Goal: Use online tool/utility: Utilize a website feature to perform a specific function

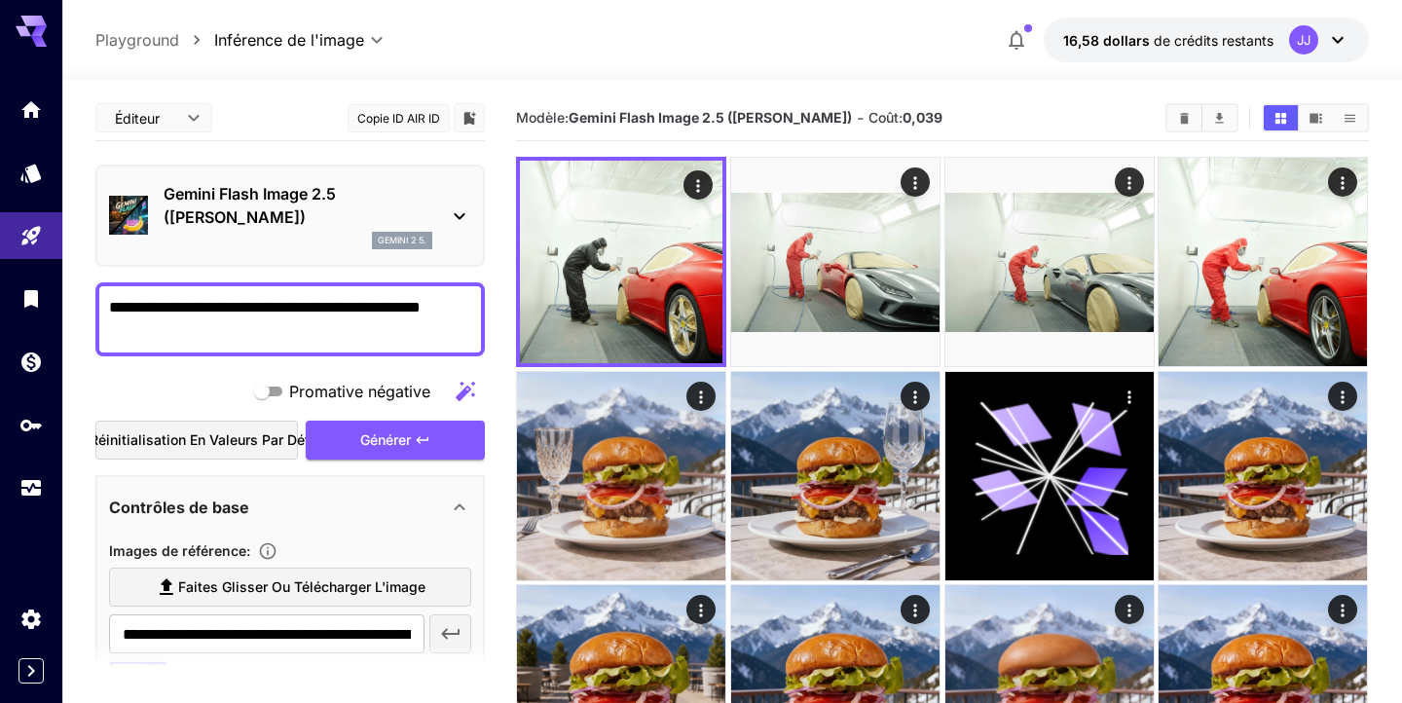
click at [455, 213] on icon at bounding box center [459, 215] width 23 height 23
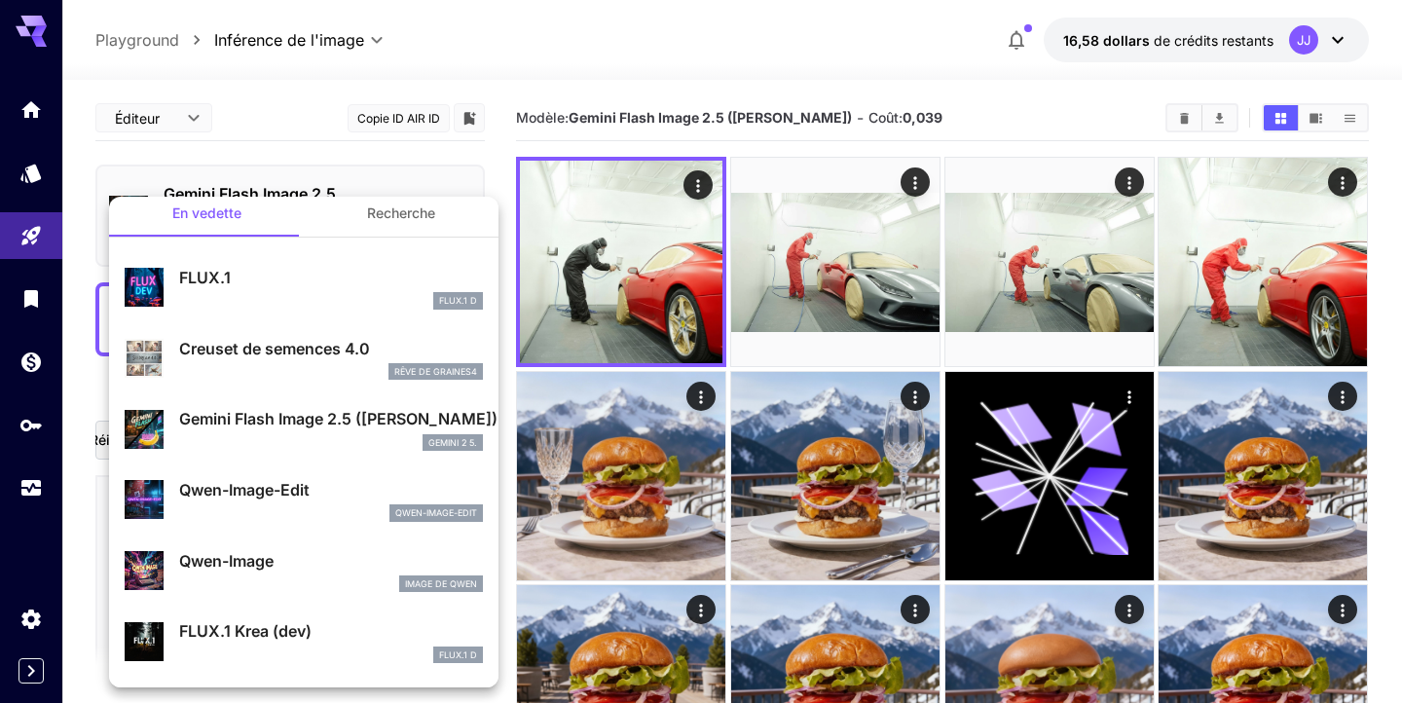
scroll to position [19, 0]
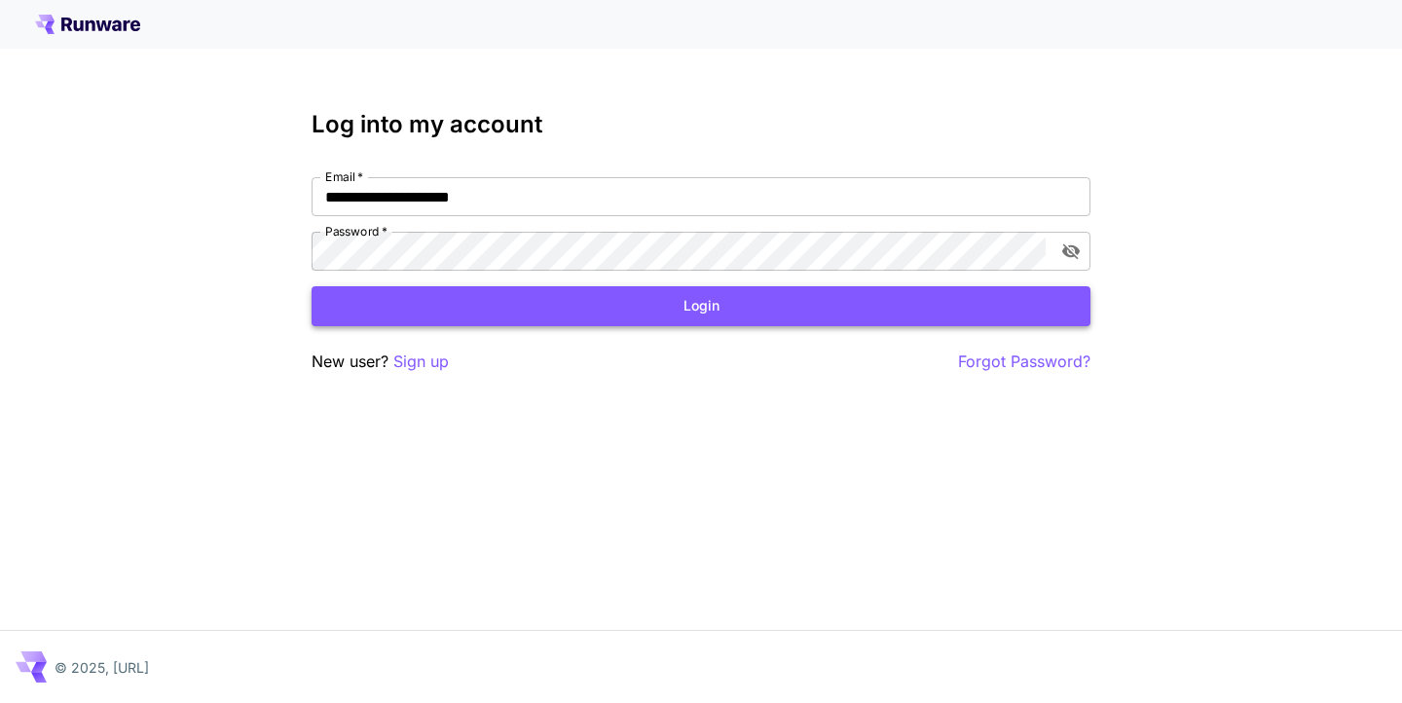
click at [753, 309] on button "Login" at bounding box center [700, 306] width 779 height 40
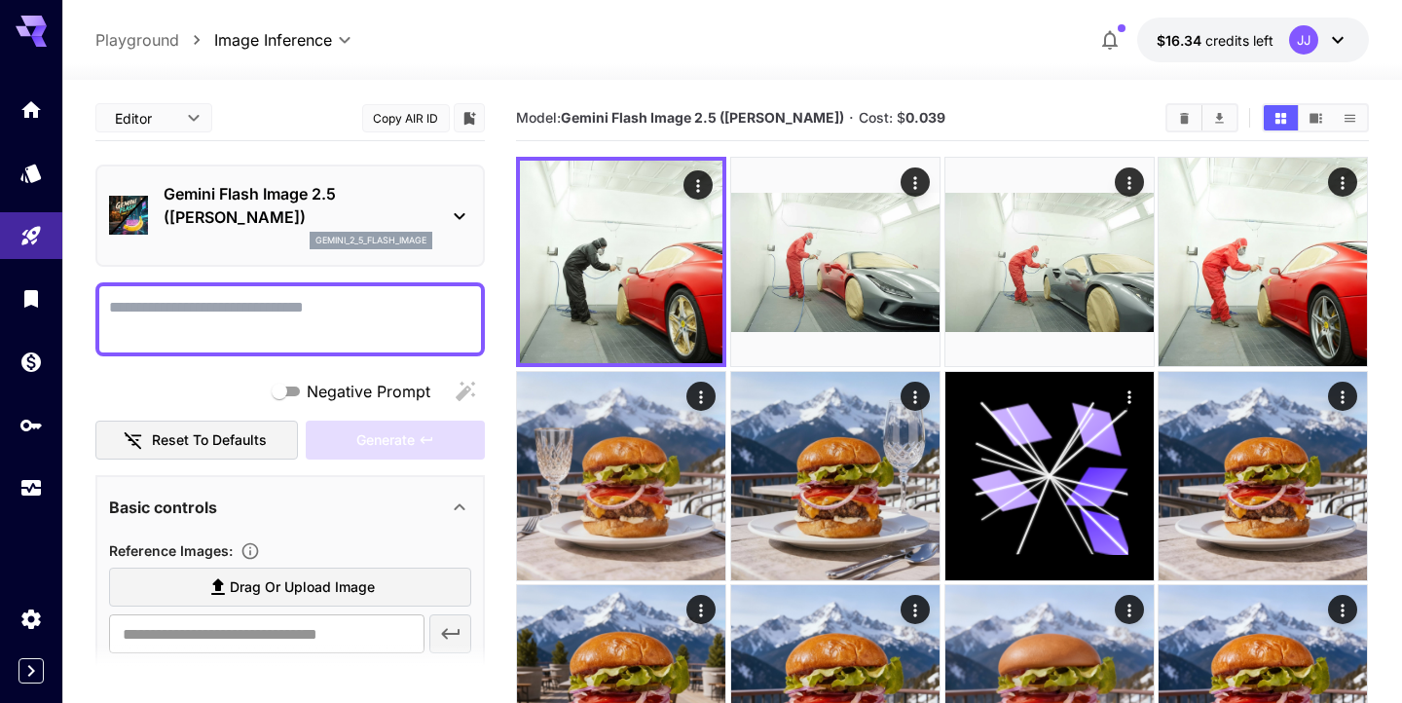
click at [453, 217] on icon at bounding box center [459, 215] width 23 height 23
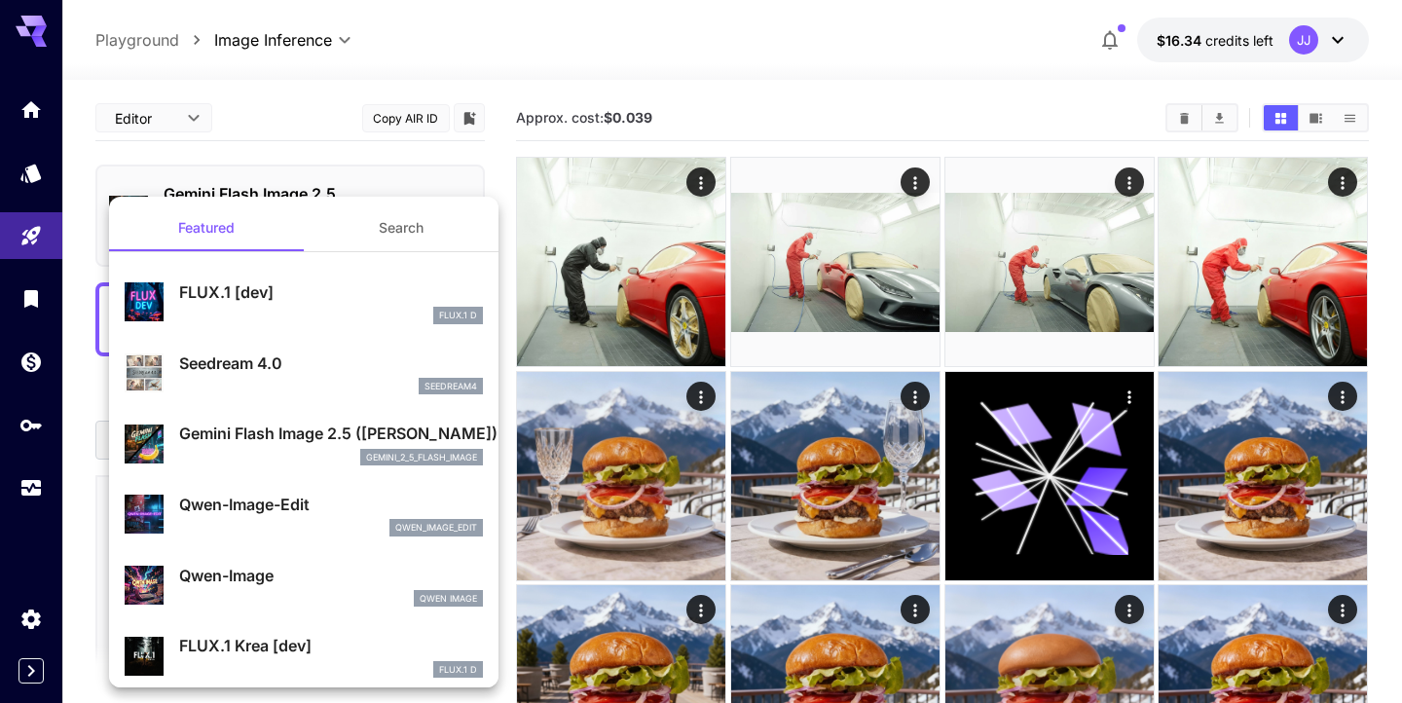
click at [275, 356] on p "Seedream 4.0" at bounding box center [331, 362] width 304 height 23
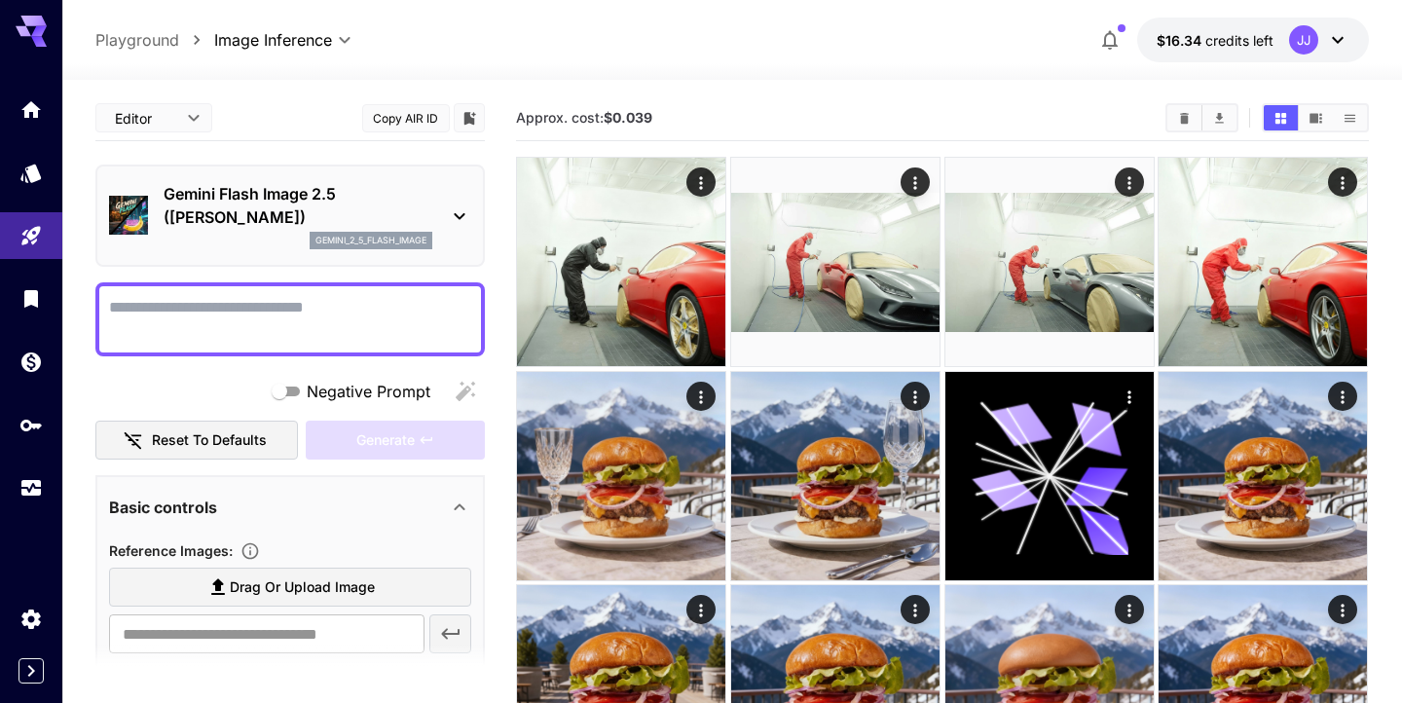
click at [414, 116] on button "Copy AIR ID" at bounding box center [406, 118] width 88 height 28
click at [414, 116] on button "Copied!" at bounding box center [406, 118] width 88 height 28
click at [457, 209] on icon at bounding box center [459, 215] width 23 height 23
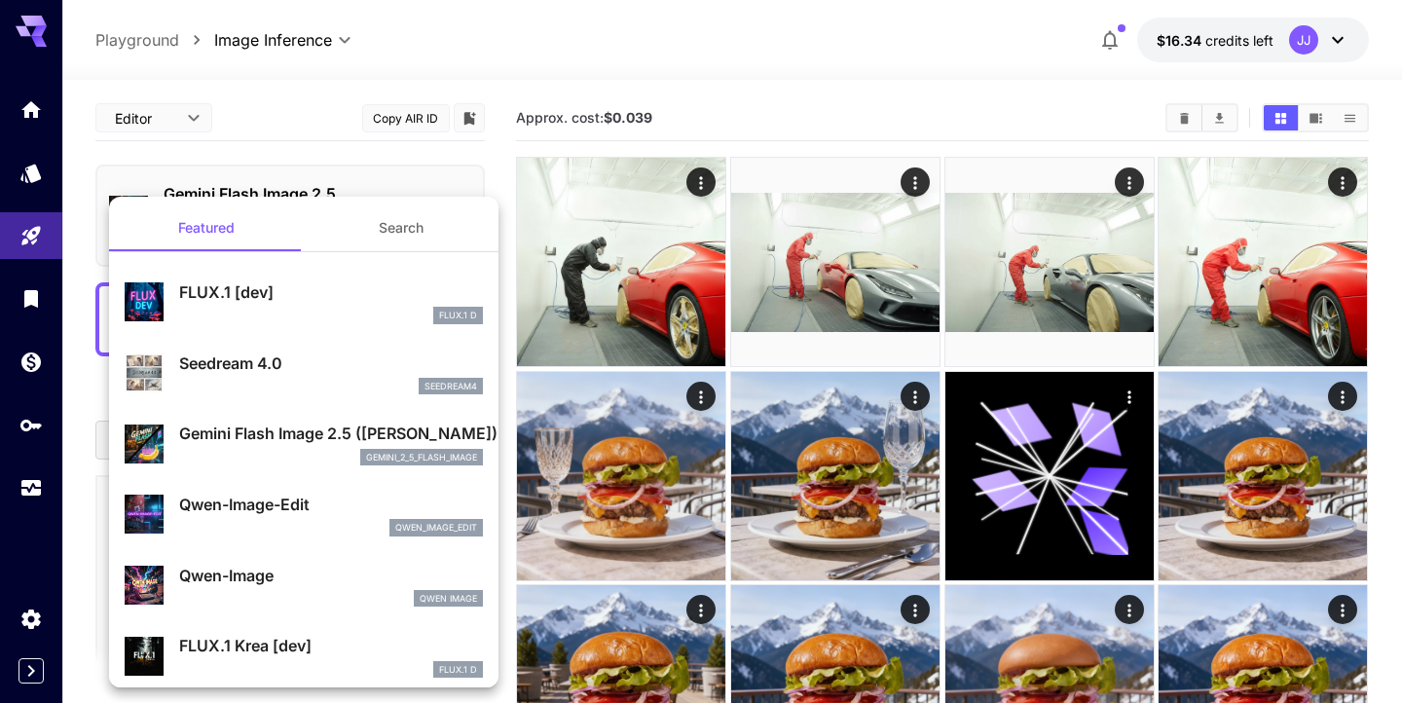
click at [266, 360] on p "Seedream 4.0" at bounding box center [331, 362] width 304 height 23
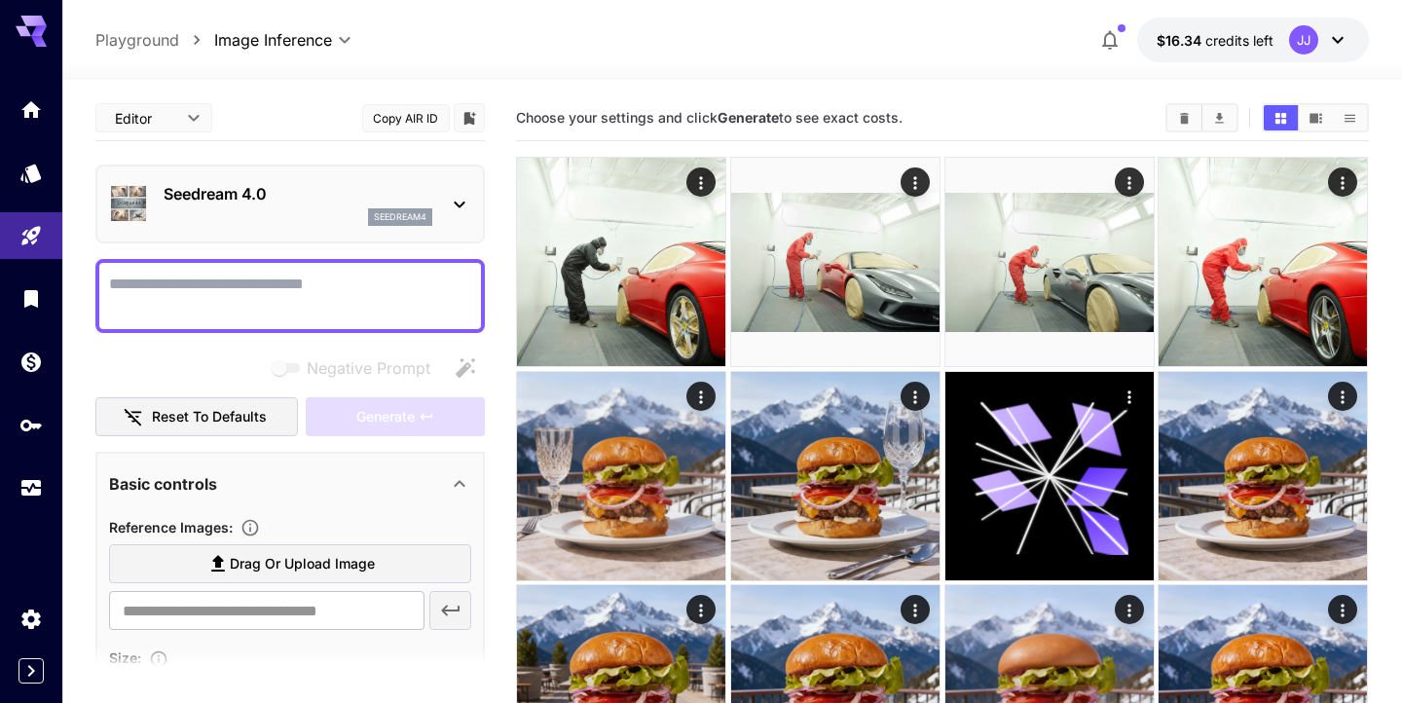
click at [431, 119] on button "Copy AIR ID" at bounding box center [406, 118] width 88 height 28
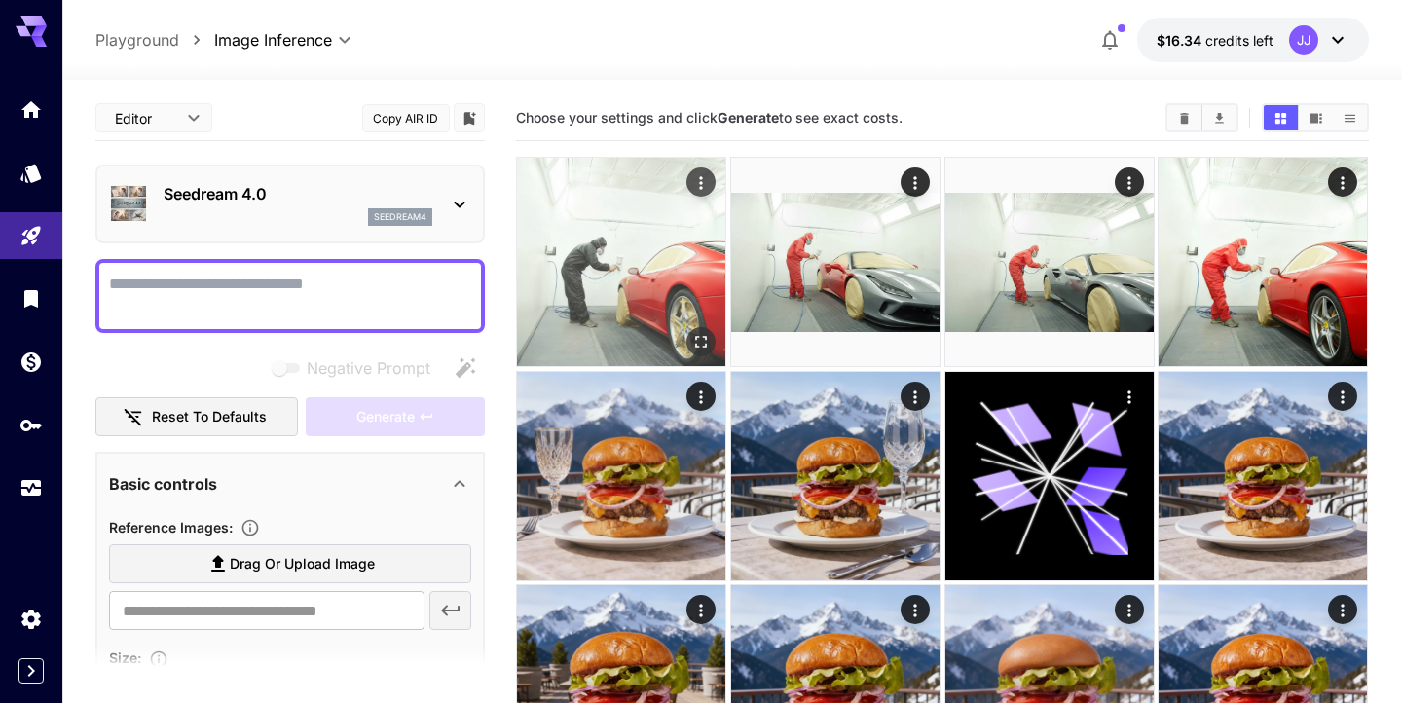
click at [707, 191] on icon "Actions" at bounding box center [701, 182] width 19 height 19
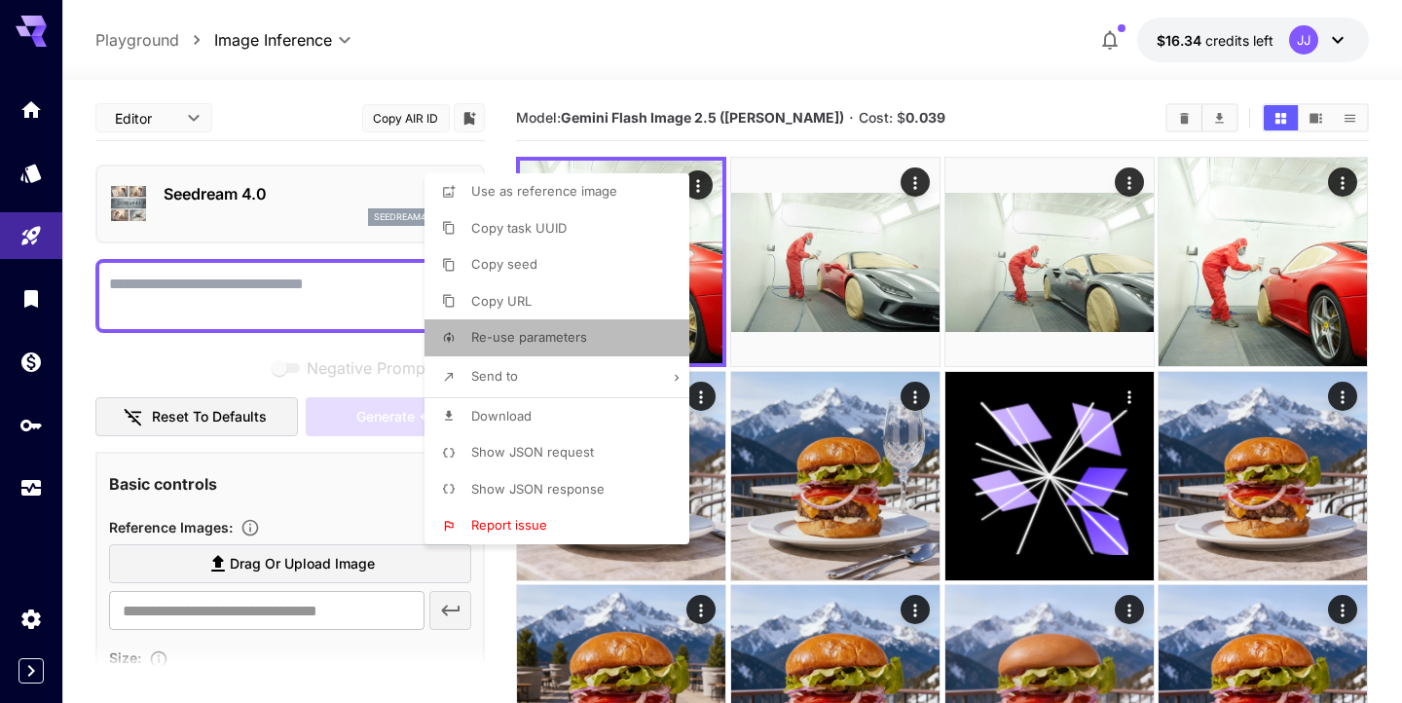
click at [561, 336] on span "Re-use parameters" at bounding box center [529, 337] width 116 height 16
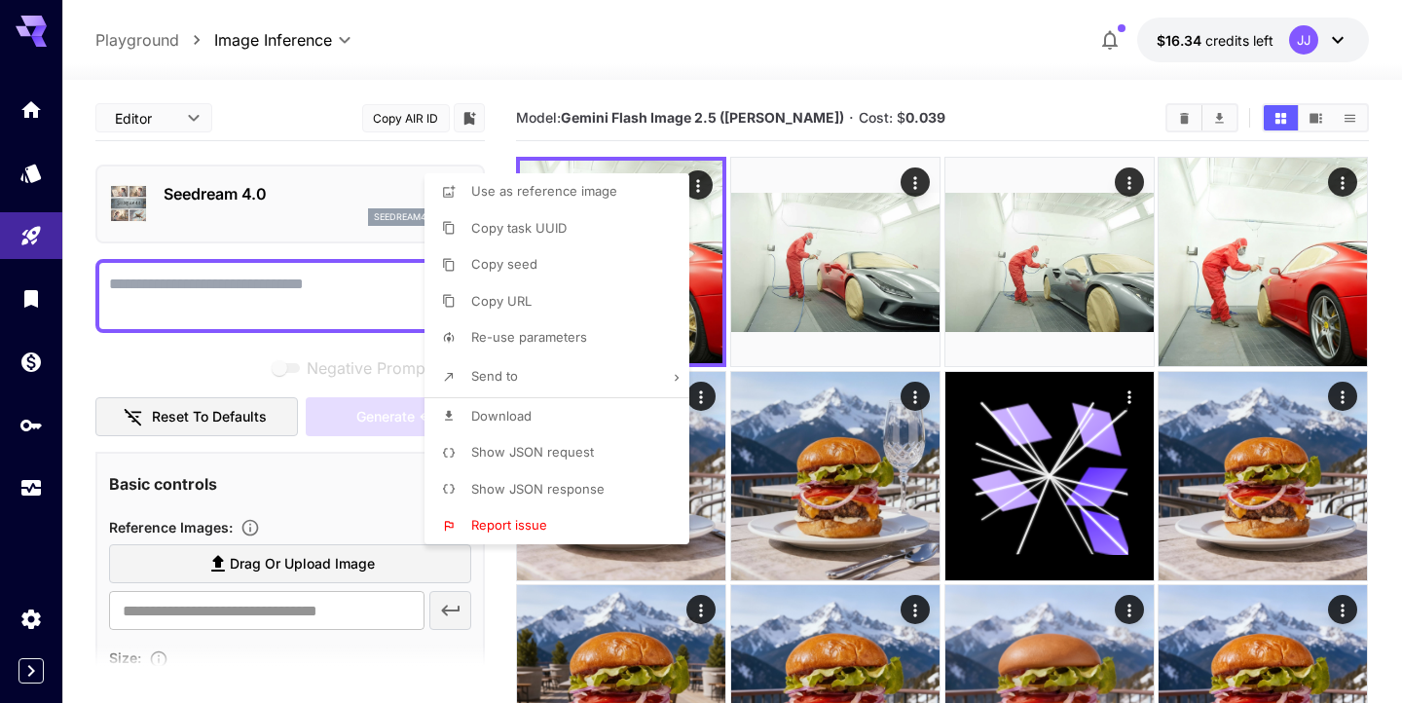
type input "*********"
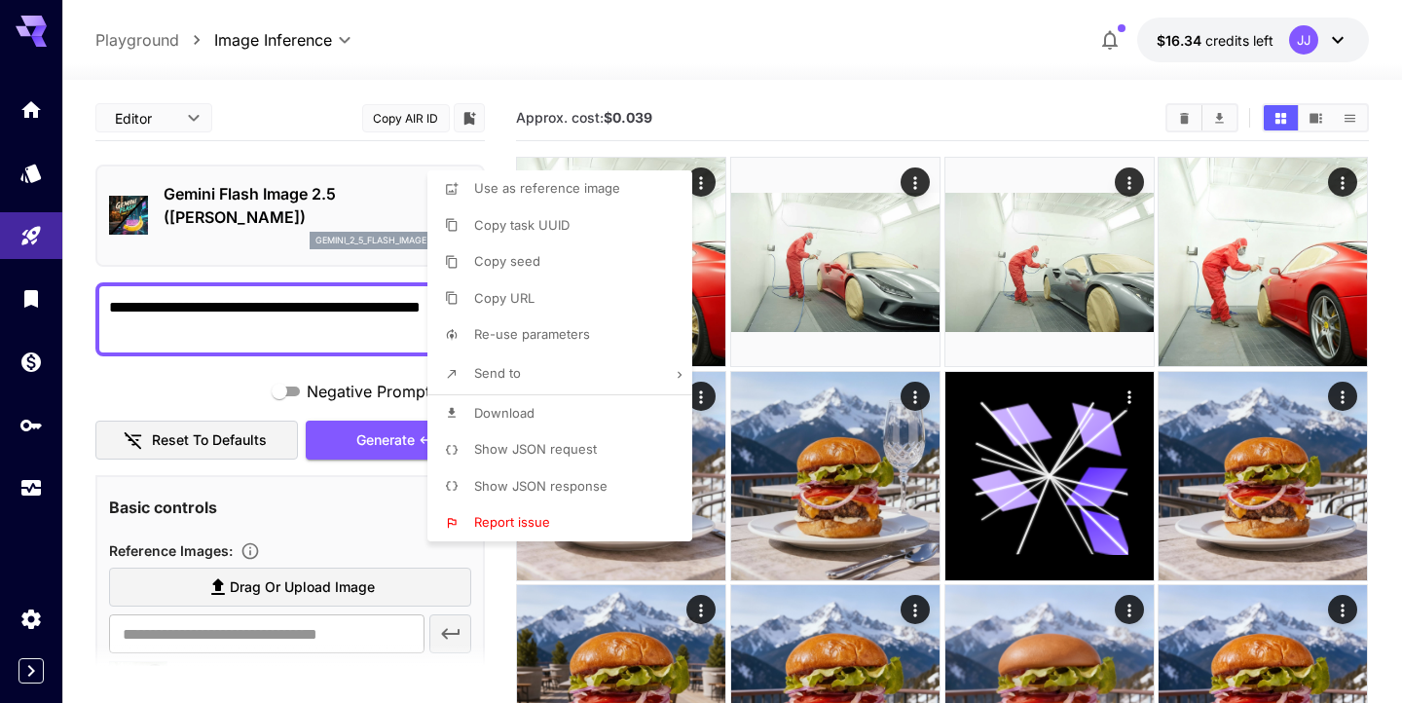
type textarea "**********"
click at [251, 303] on div at bounding box center [701, 351] width 1402 height 703
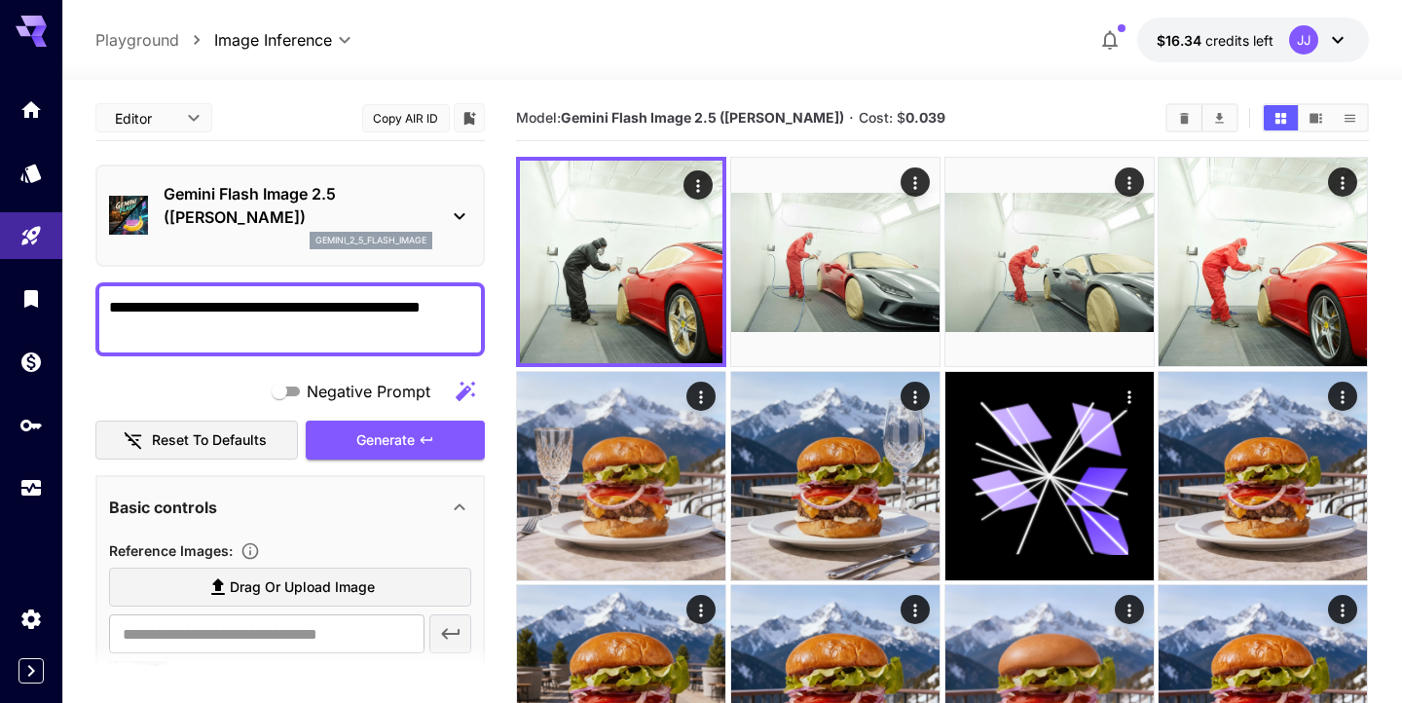
click at [251, 303] on div at bounding box center [701, 351] width 1402 height 703
click at [453, 213] on icon at bounding box center [459, 215] width 23 height 23
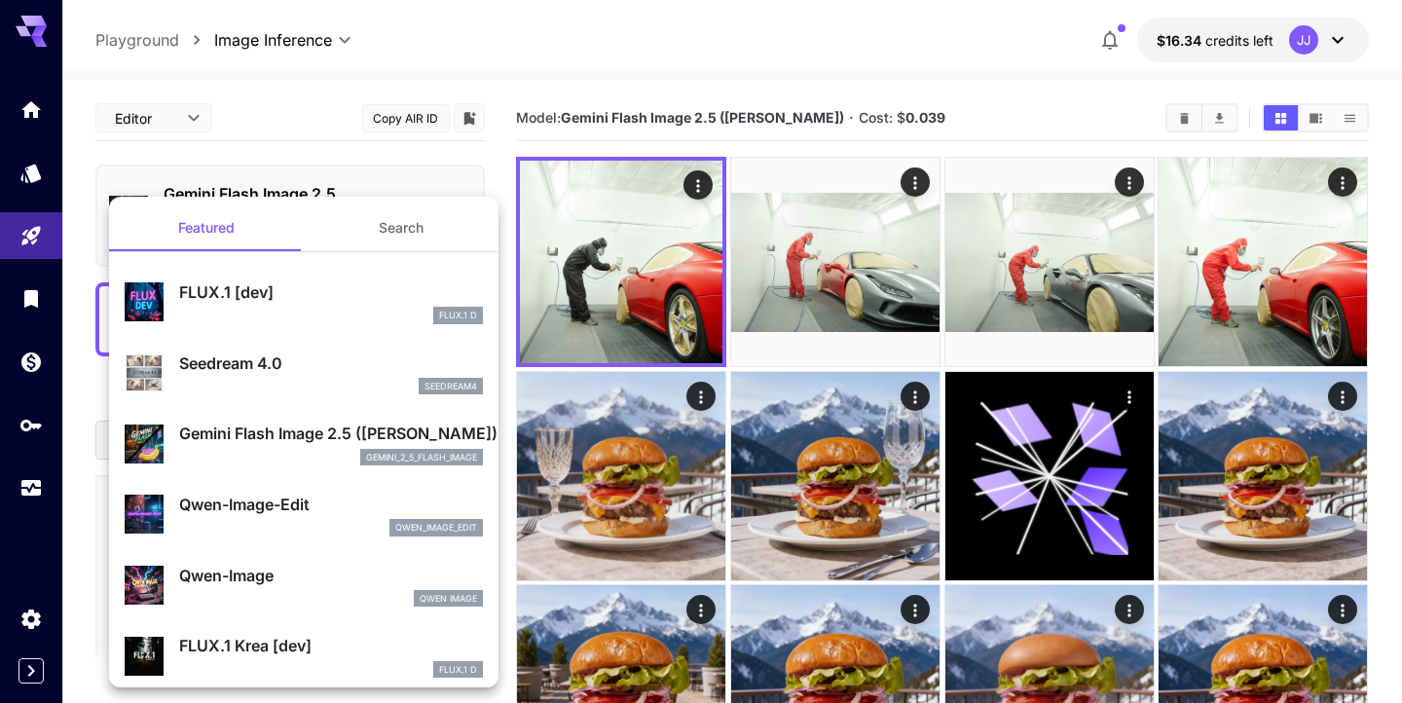
click at [316, 346] on div "Seedream 4.0 seedream4" at bounding box center [304, 373] width 358 height 59
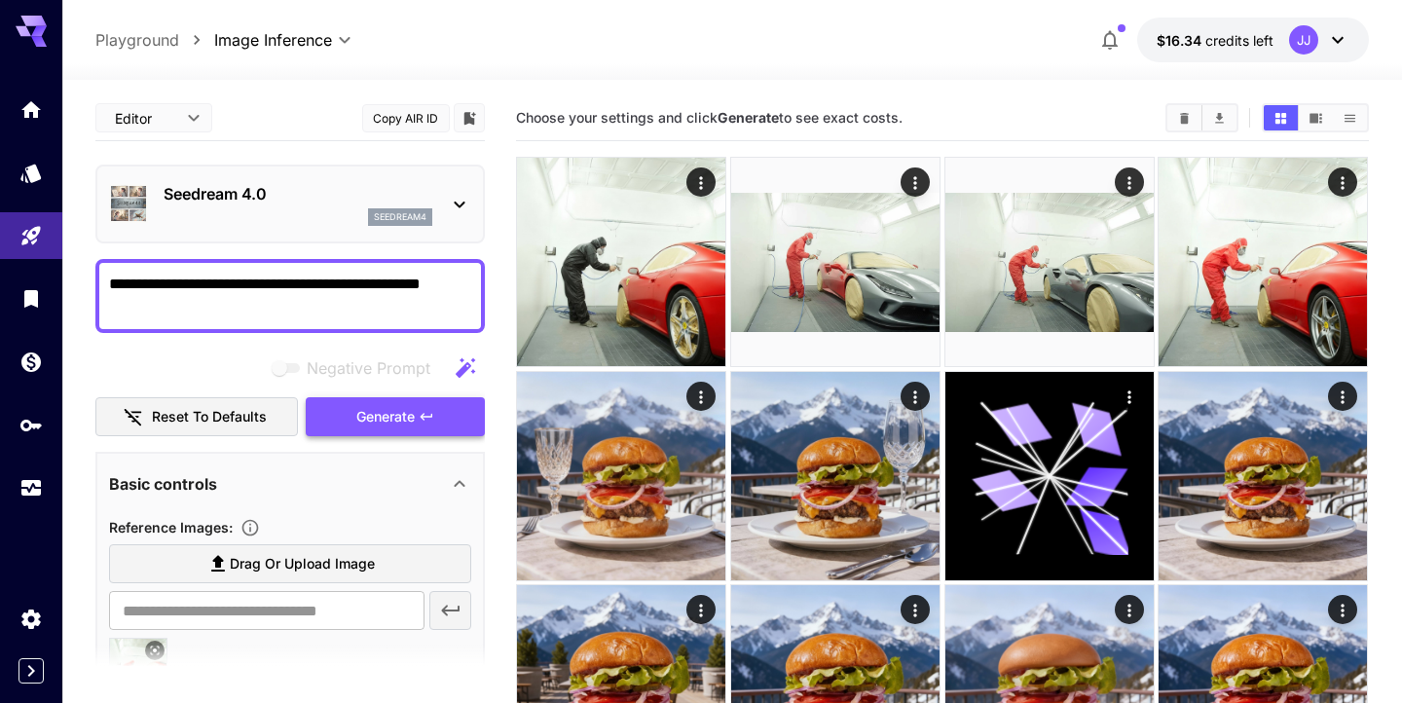
click at [401, 421] on span "Generate" at bounding box center [385, 417] width 58 height 24
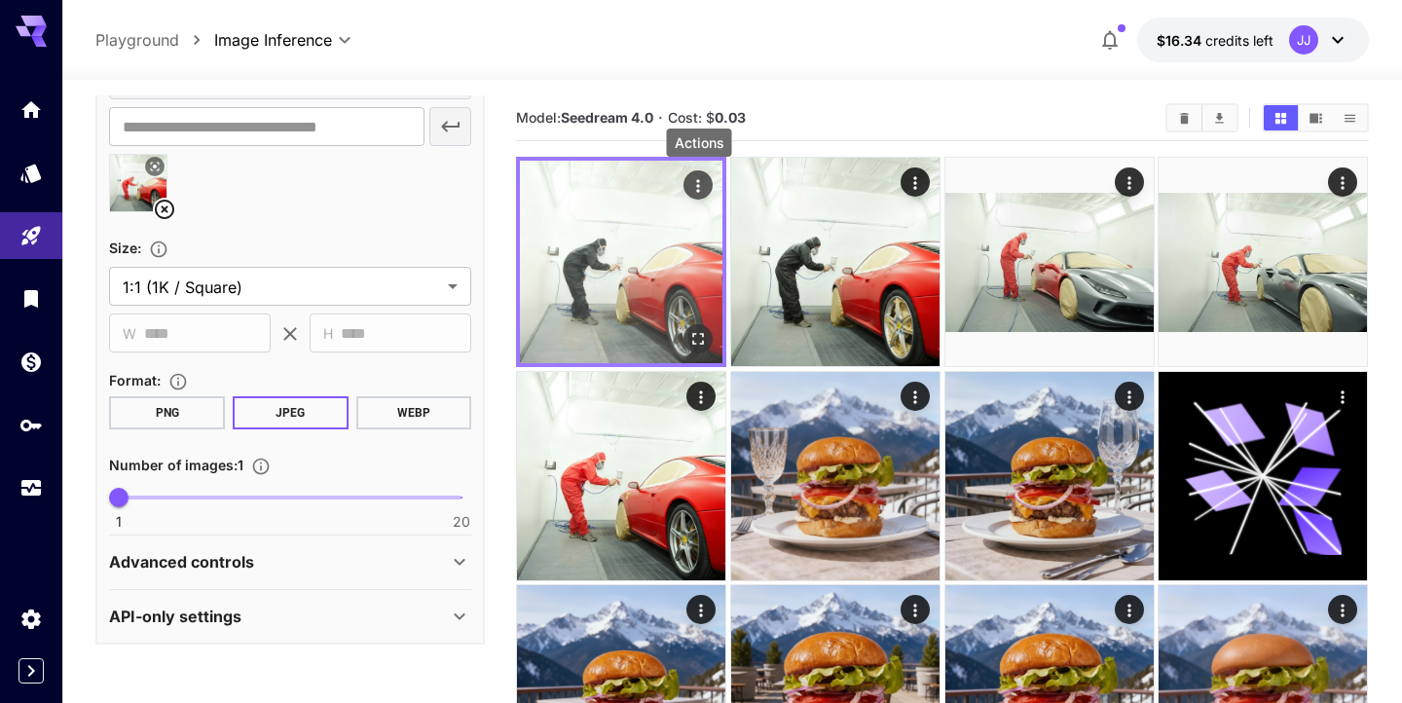
click at [702, 176] on div "Actions" at bounding box center [698, 184] width 19 height 23
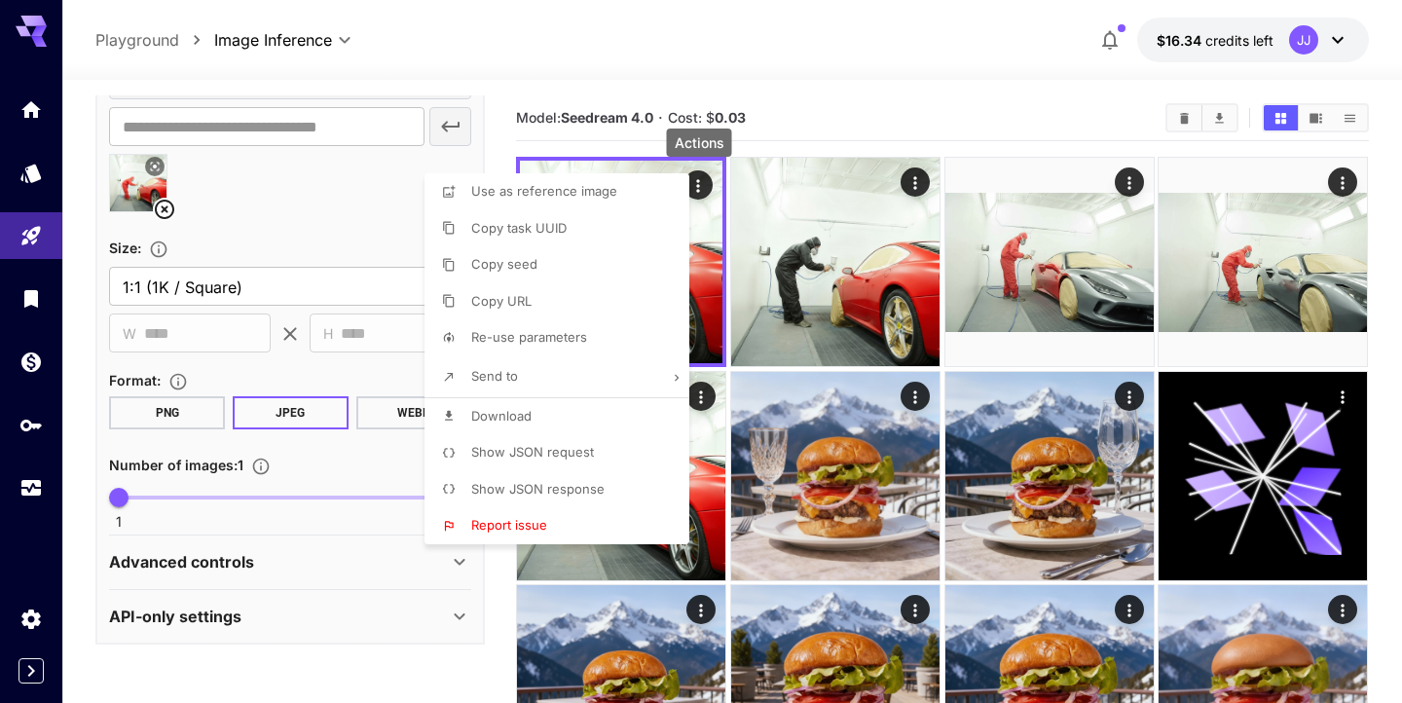
click at [702, 179] on div at bounding box center [701, 351] width 1402 height 703
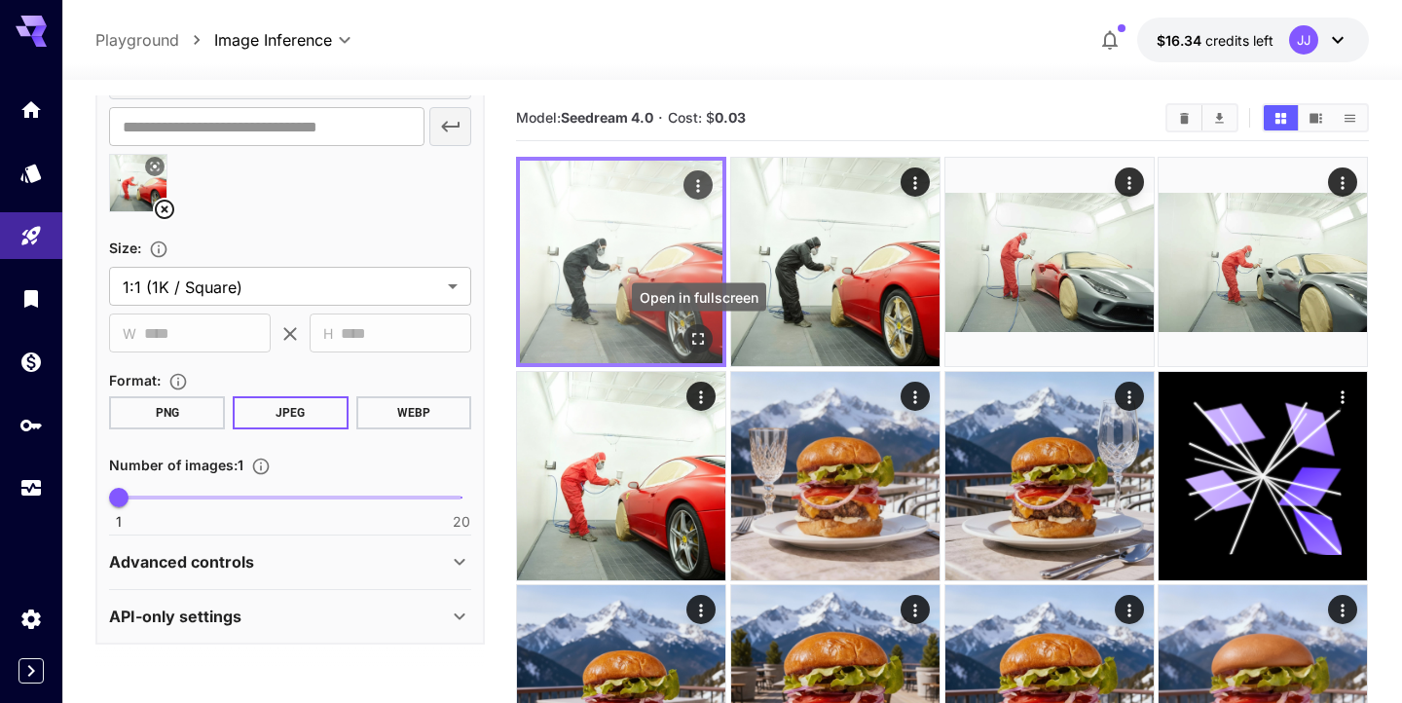
click at [700, 347] on icon "Open in fullscreen" at bounding box center [698, 338] width 19 height 19
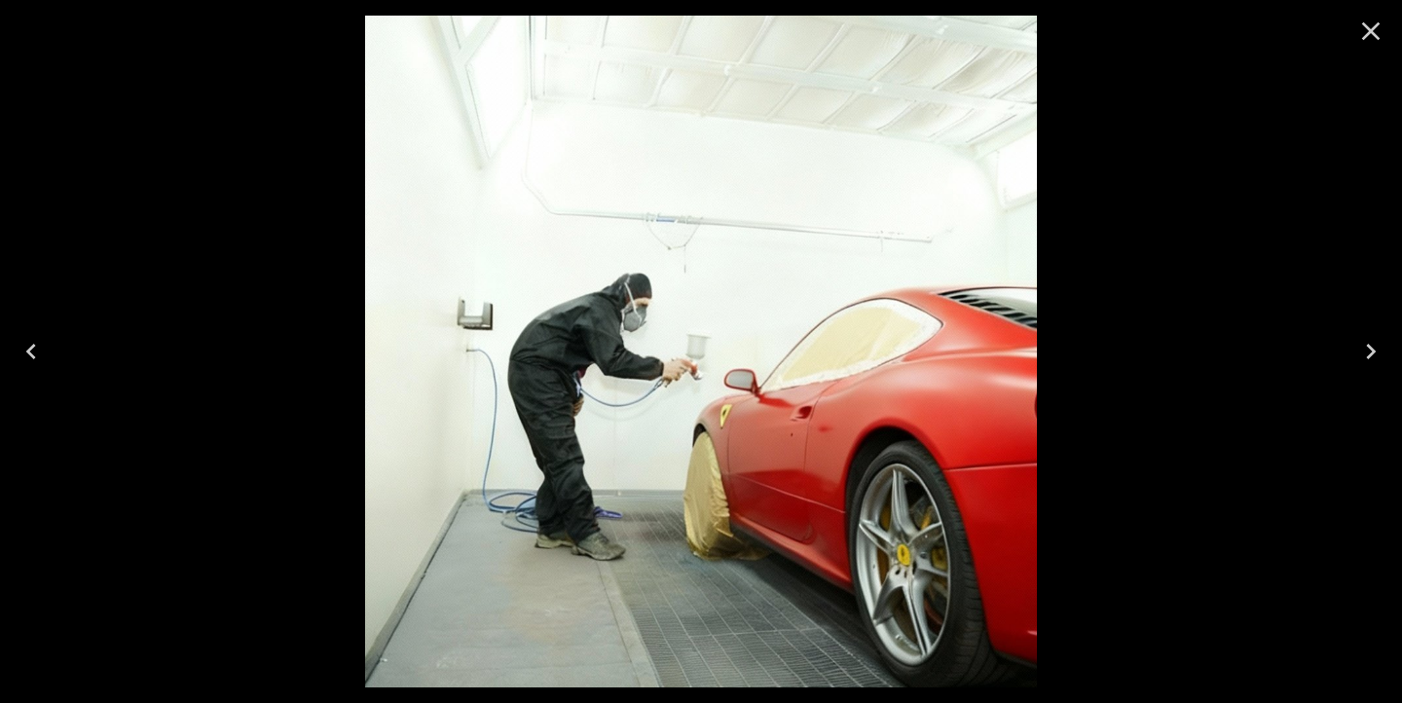
click at [1369, 33] on icon "Close" at bounding box center [1371, 31] width 18 height 18
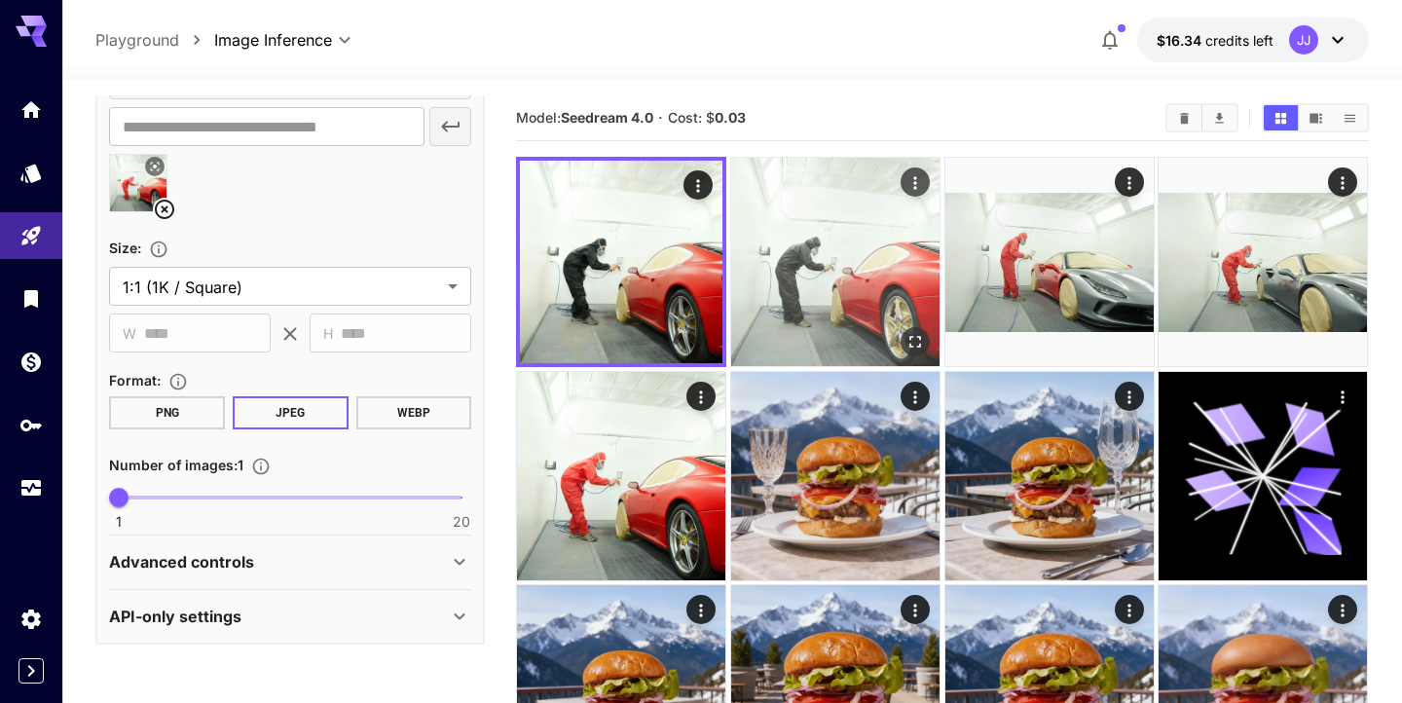
click at [908, 334] on icon "Open in fullscreen" at bounding box center [914, 341] width 19 height 19
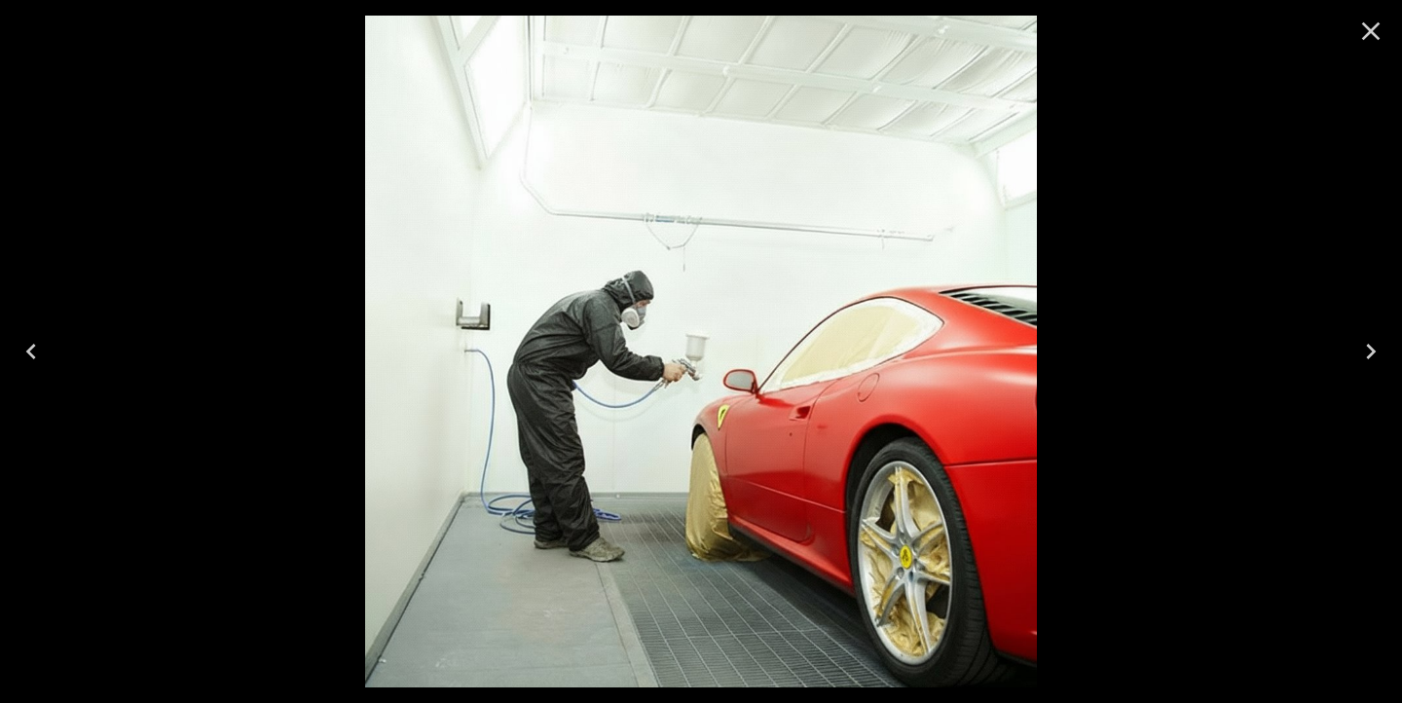
click at [1369, 35] on icon "Close" at bounding box center [1370, 31] width 31 height 31
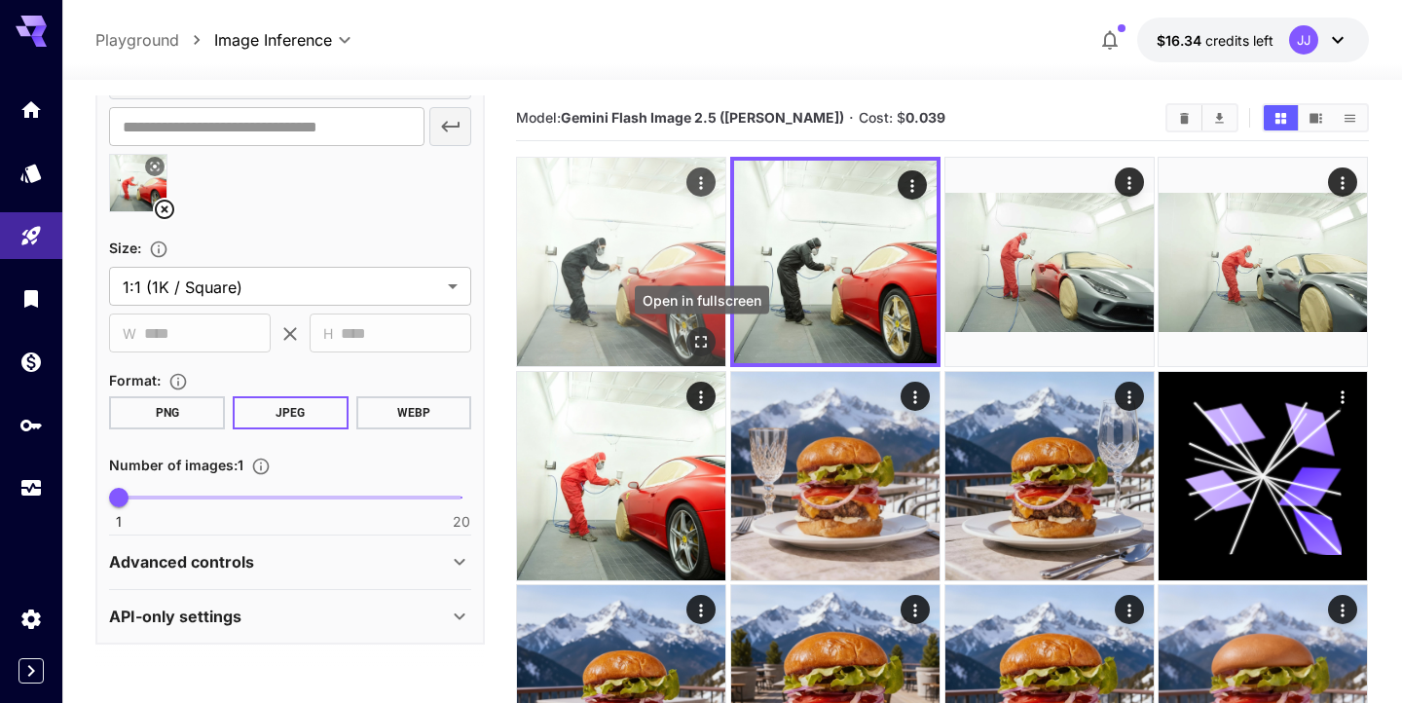
click at [701, 338] on icon "Open in fullscreen" at bounding box center [701, 341] width 19 height 19
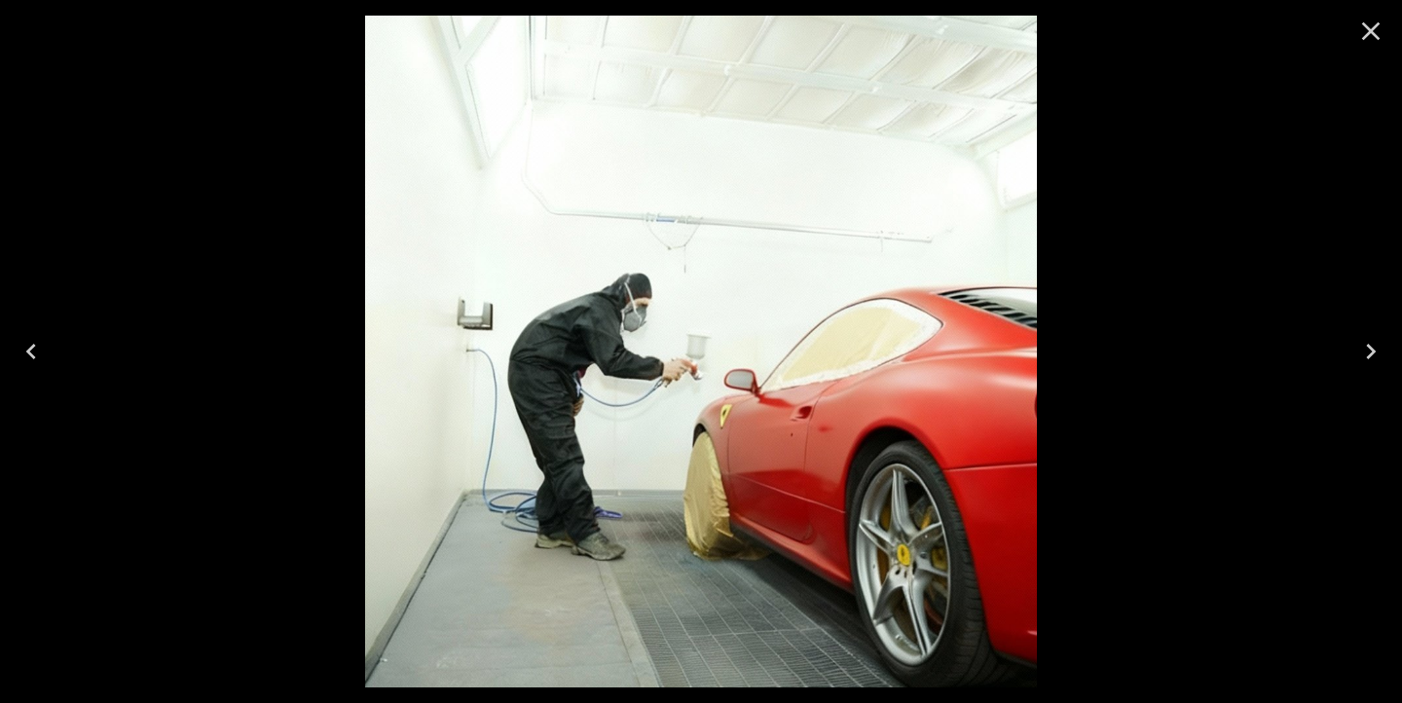
click at [1375, 32] on icon "Close" at bounding box center [1370, 31] width 31 height 31
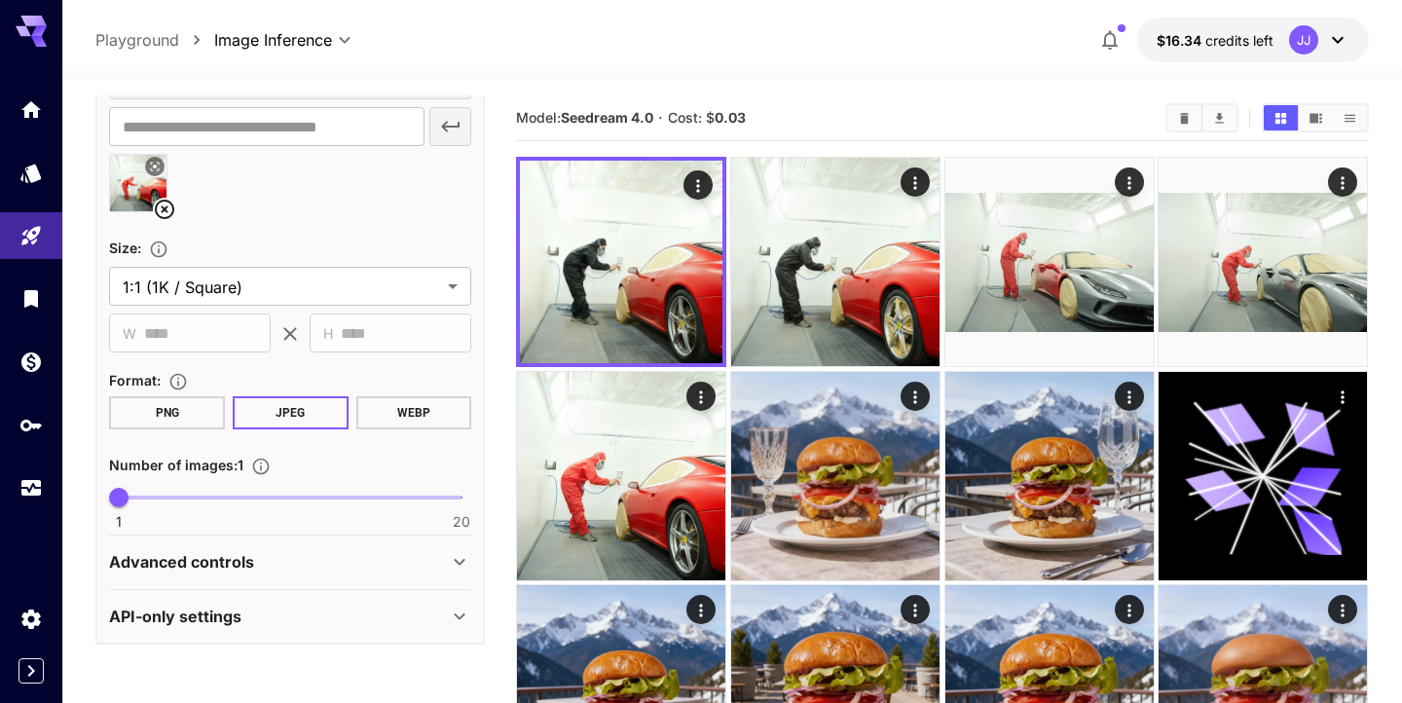
click at [35, 35] on icon at bounding box center [39, 31] width 16 height 11
click at [140, 37] on p "Playground" at bounding box center [137, 39] width 84 height 23
